Goal: Find specific page/section: Find specific page/section

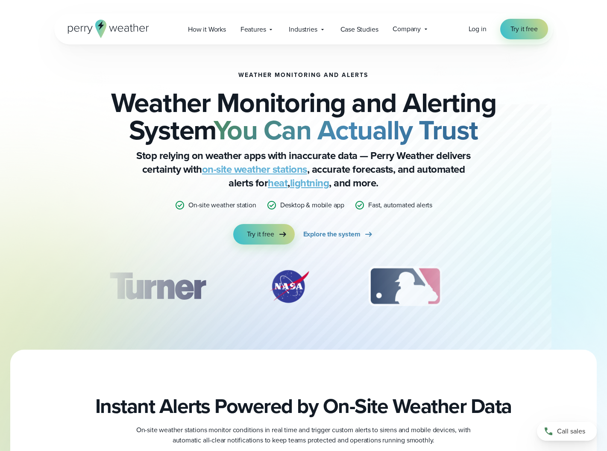
click at [95, 28] on icon at bounding box center [108, 29] width 81 height 18
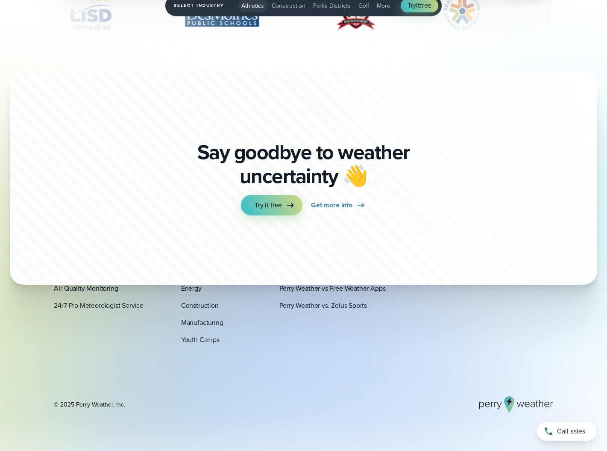
scroll to position [3113, 0]
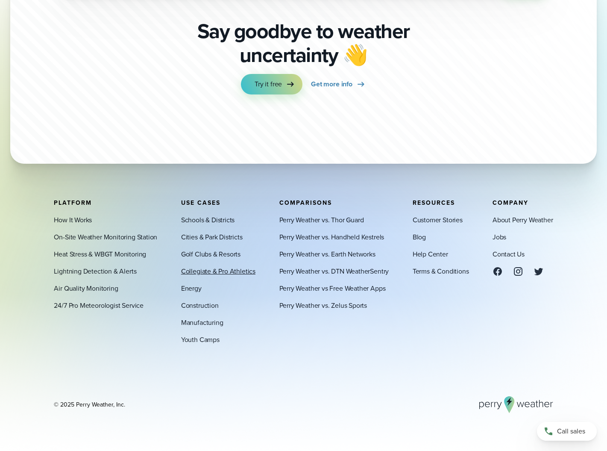
click at [198, 268] on link "Collegiate & Pro Athletics" at bounding box center [218, 271] width 74 height 10
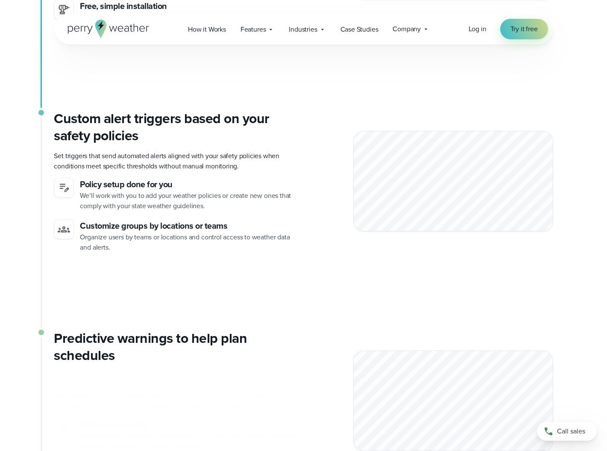
scroll to position [1709, 0]
